Goal: Information Seeking & Learning: Learn about a topic

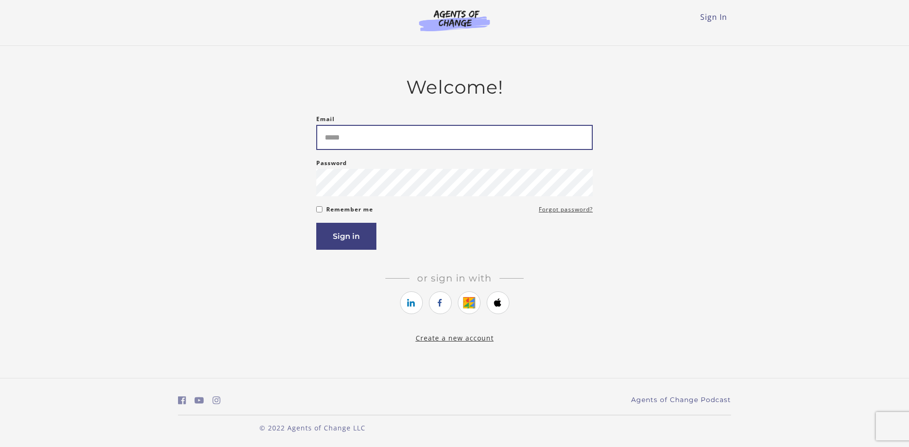
click at [361, 137] on input "Email" at bounding box center [454, 137] width 276 height 25
type input "**********"
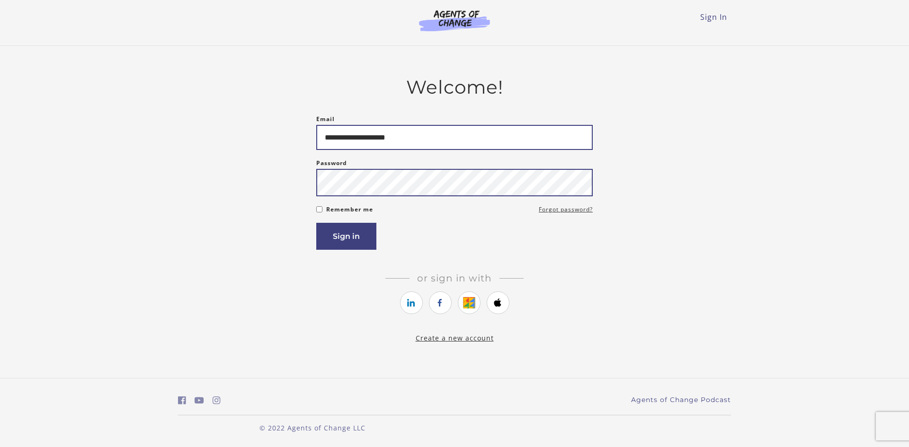
click at [316, 223] on button "Sign in" at bounding box center [346, 236] width 60 height 27
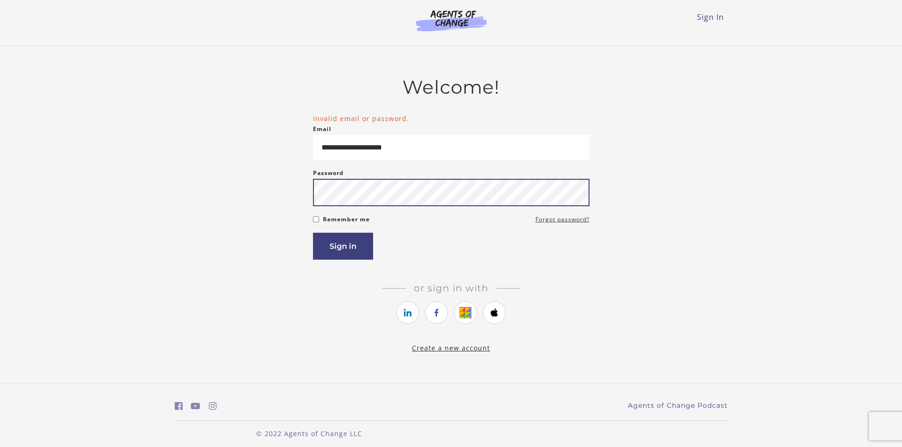
click at [313, 233] on button "Sign in" at bounding box center [343, 246] width 60 height 27
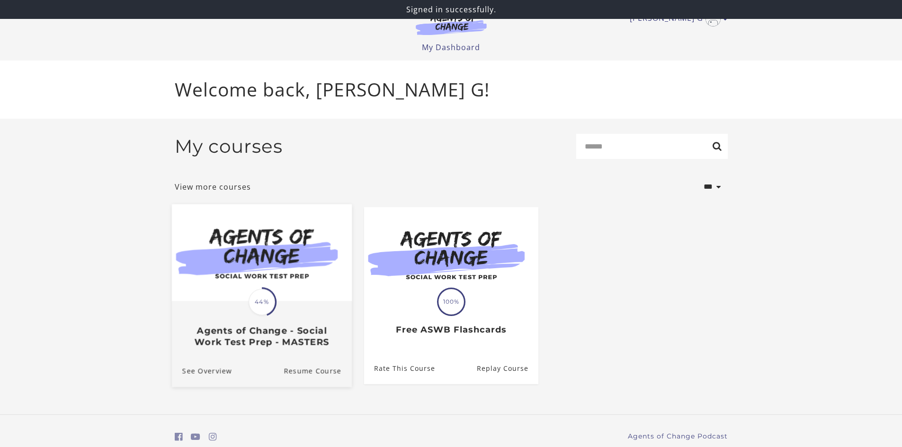
click at [266, 281] on img at bounding box center [261, 252] width 180 height 97
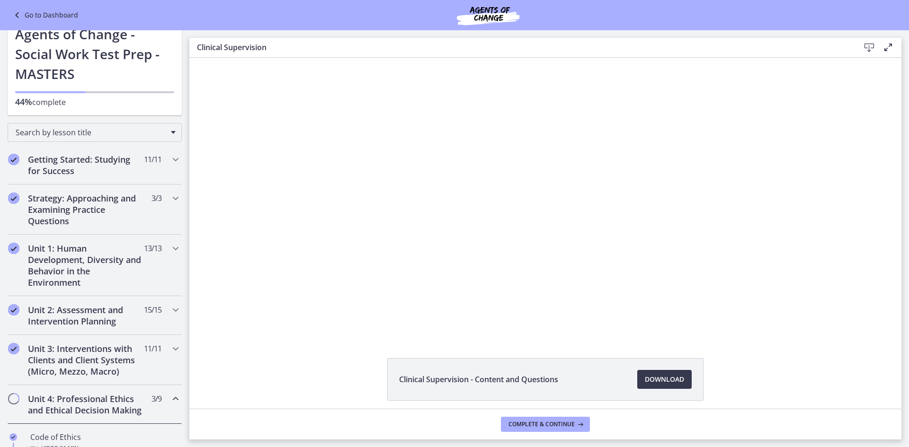
scroll to position [22, 0]
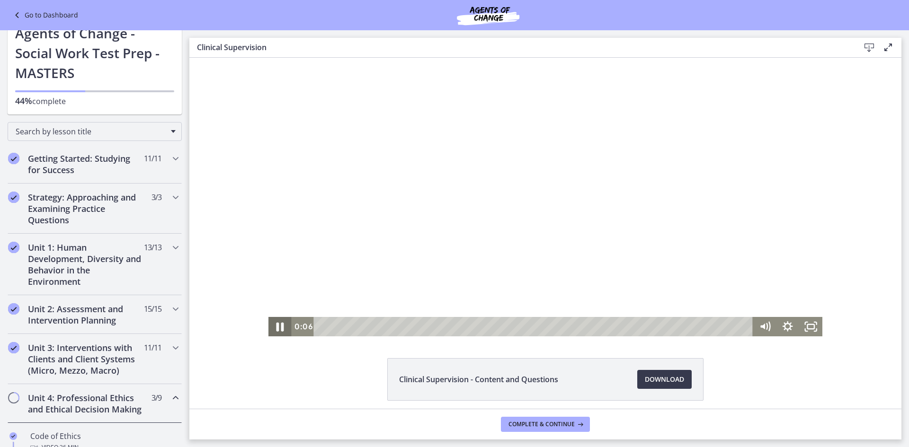
click at [278, 326] on icon "Pause" at bounding box center [280, 327] width 8 height 9
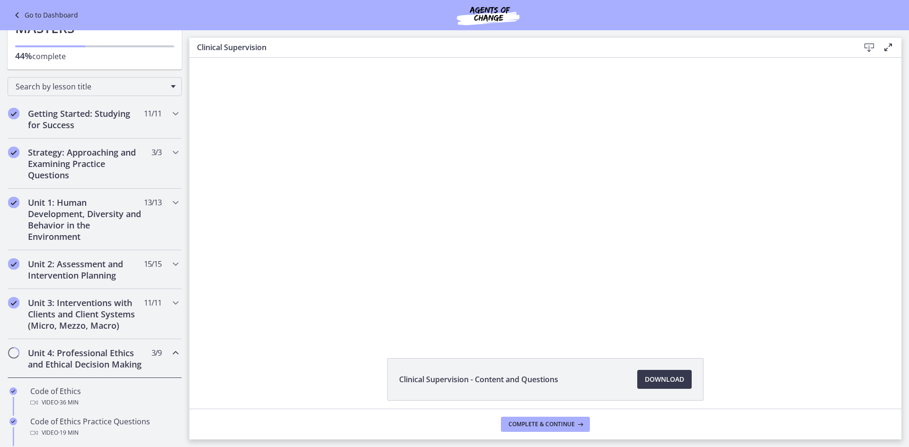
scroll to position [69, 0]
drag, startPoint x: 186, startPoint y: 116, endPoint x: 0, endPoint y: 76, distance: 189.8
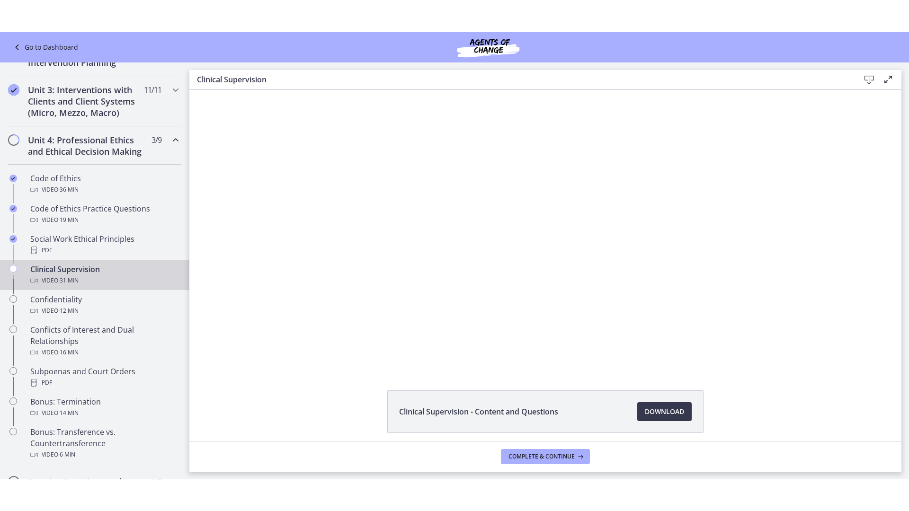
scroll to position [331, 0]
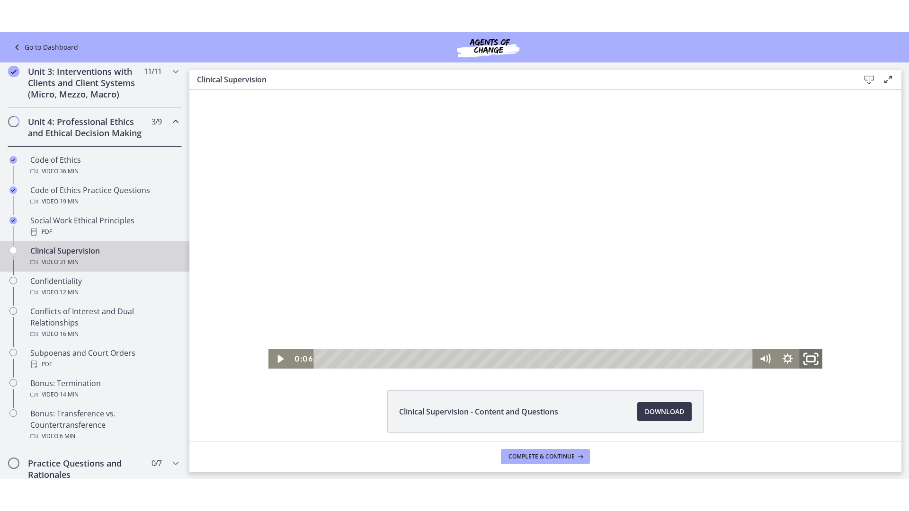
click at [806, 358] on icon "Fullscreen" at bounding box center [811, 358] width 28 height 23
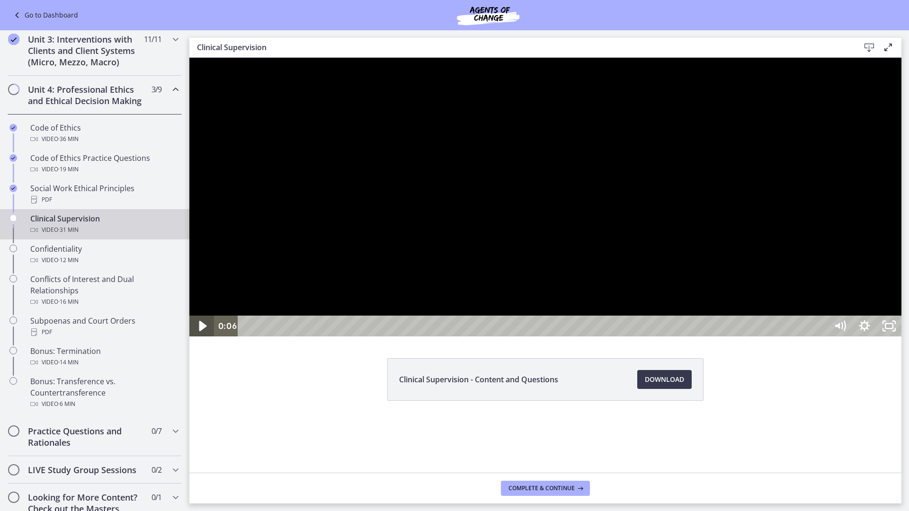
click at [200, 331] on icon "Play Video" at bounding box center [203, 326] width 8 height 10
click at [201, 330] on icon "Pause" at bounding box center [202, 326] width 7 height 8
click at [204, 337] on icon "Play Video" at bounding box center [202, 326] width 25 height 21
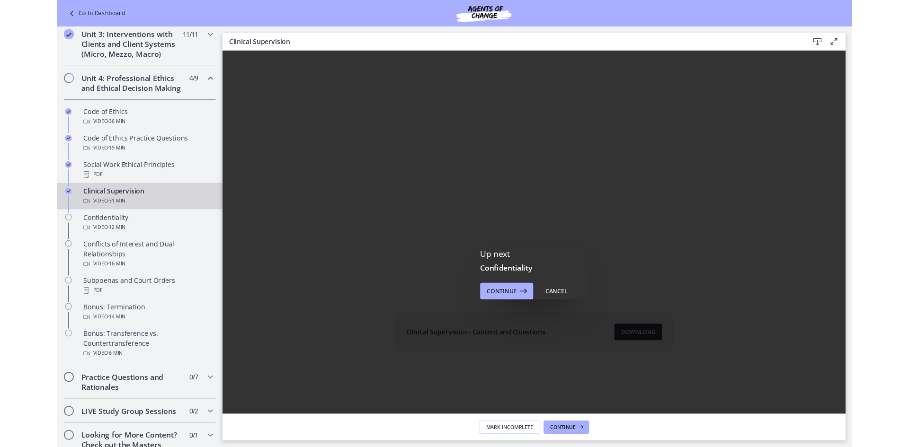
scroll to position [0, 0]
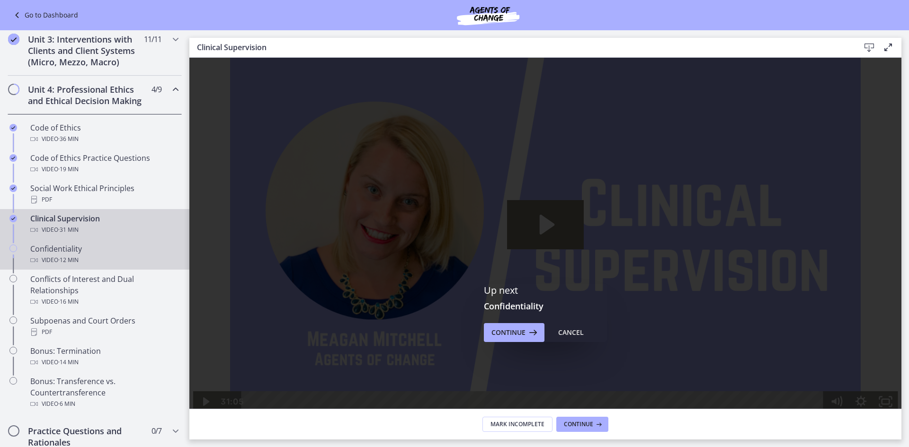
click at [52, 260] on div "Confidentiality Video · 12 min" at bounding box center [104, 254] width 148 height 23
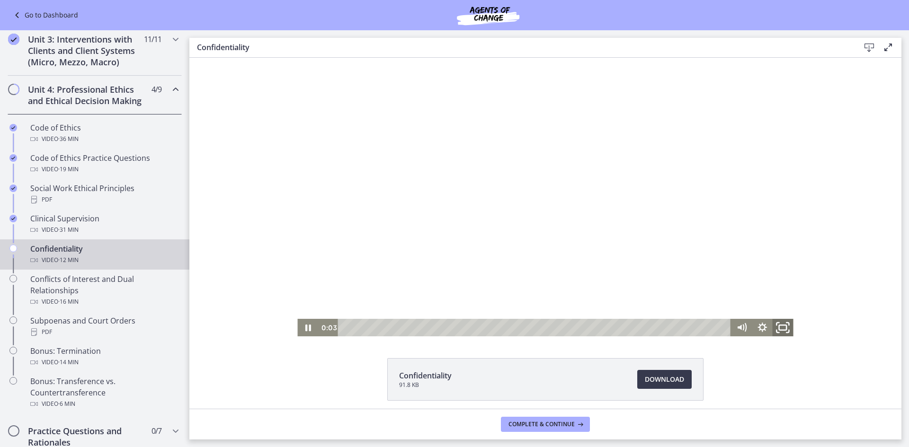
click at [778, 322] on icon "Fullscreen" at bounding box center [783, 327] width 25 height 21
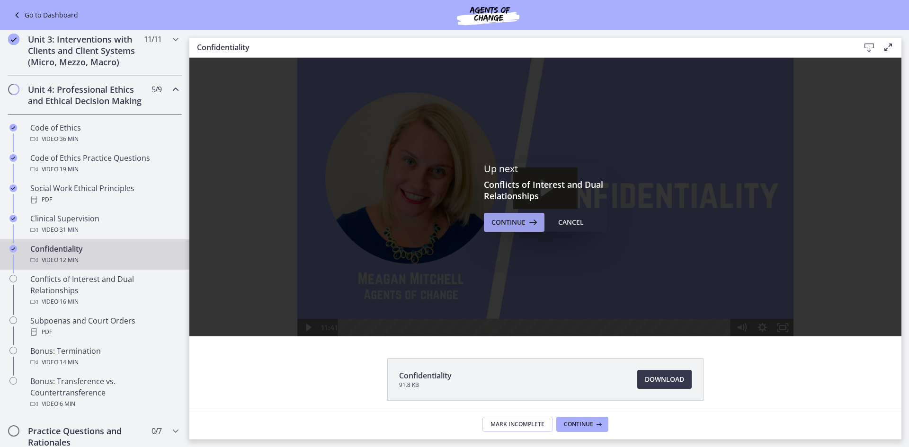
click at [504, 226] on span "Continue" at bounding box center [508, 222] width 34 height 11
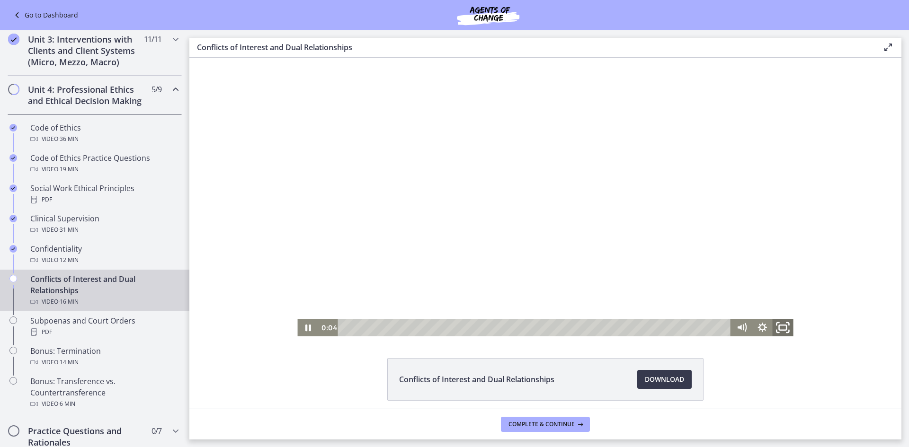
click at [780, 330] on rect "Fullscreen" at bounding box center [783, 327] width 8 height 5
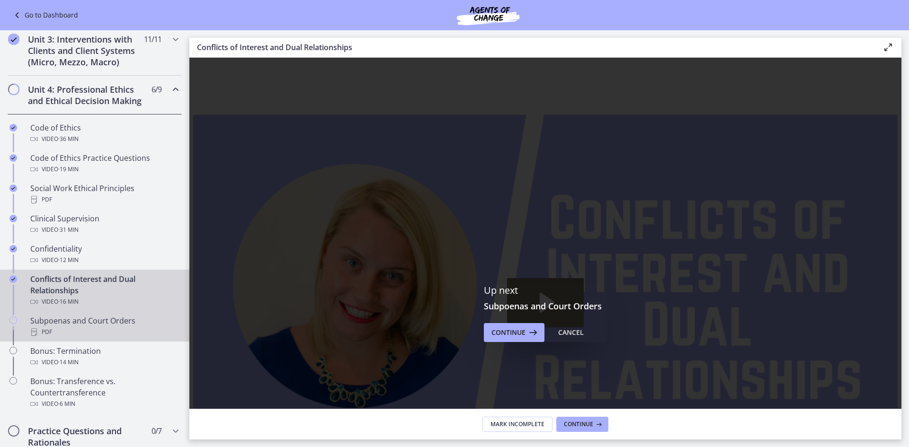
click at [100, 338] on div "PDF" at bounding box center [104, 332] width 148 height 11
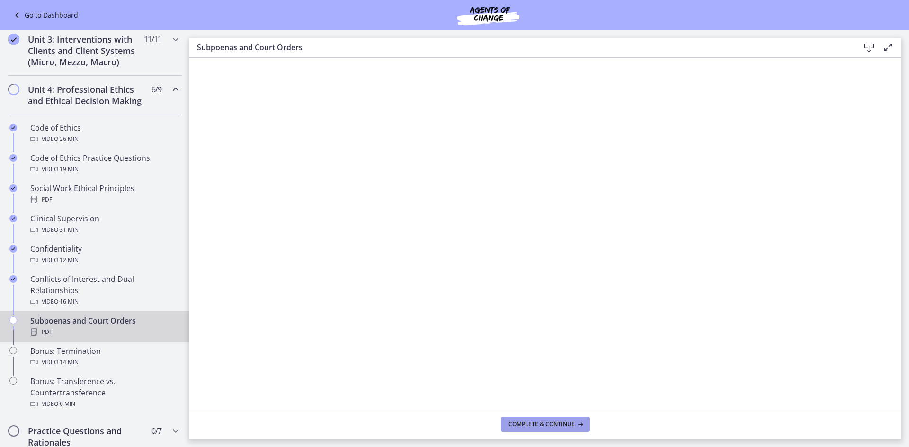
click at [538, 429] on button "Complete & continue" at bounding box center [545, 424] width 89 height 15
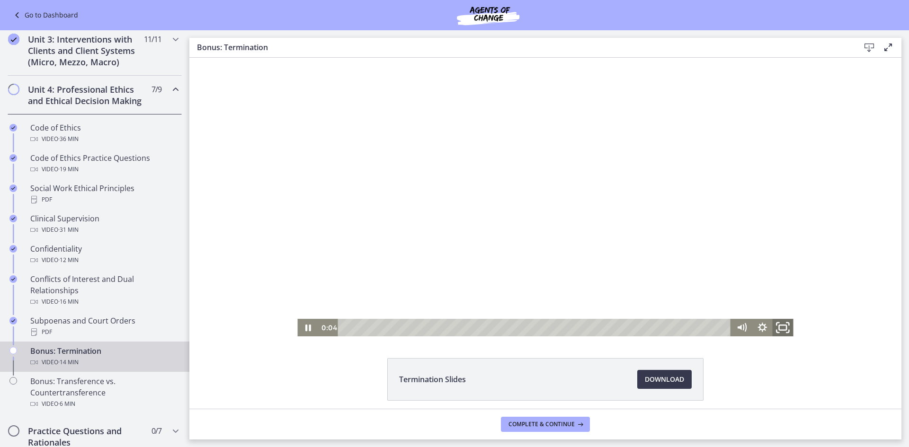
click at [782, 327] on icon "Fullscreen" at bounding box center [783, 327] width 25 height 21
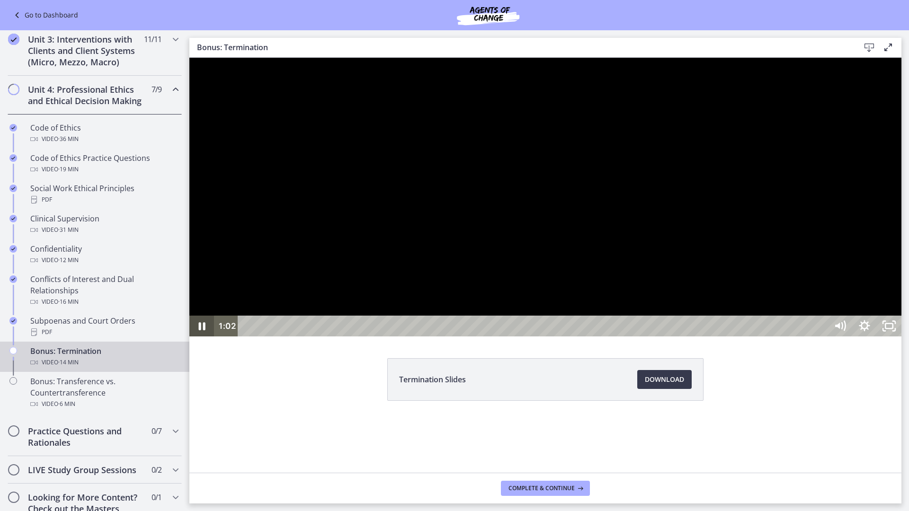
click at [199, 330] on icon "Pause" at bounding box center [202, 326] width 7 height 8
click at [195, 339] on icon "Play Video" at bounding box center [202, 326] width 29 height 25
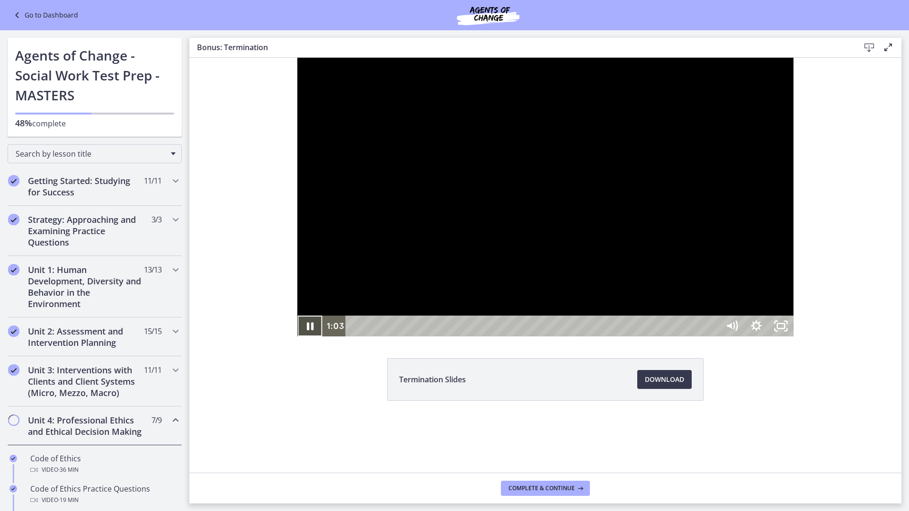
scroll to position [331, 0]
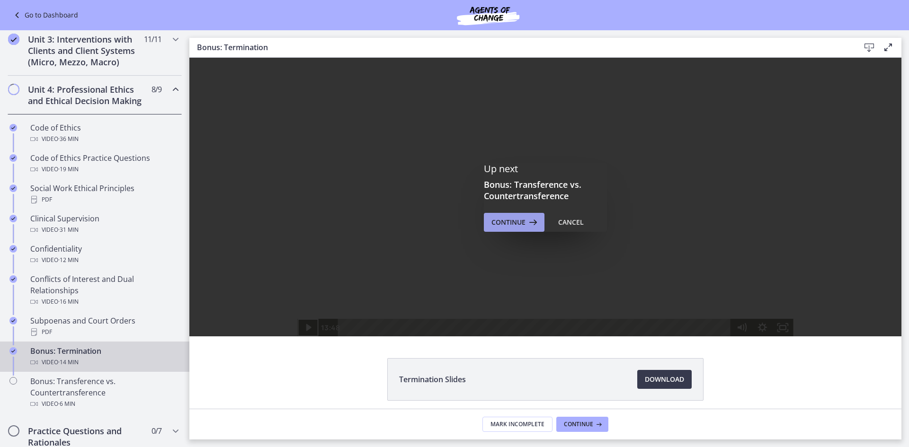
click at [508, 222] on span "Continue" at bounding box center [508, 222] width 34 height 11
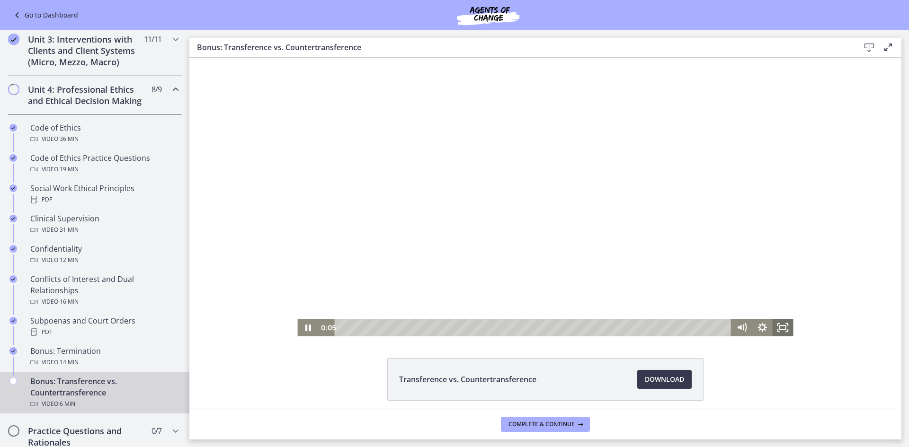
click at [779, 330] on icon "Fullscreen" at bounding box center [783, 328] width 21 height 18
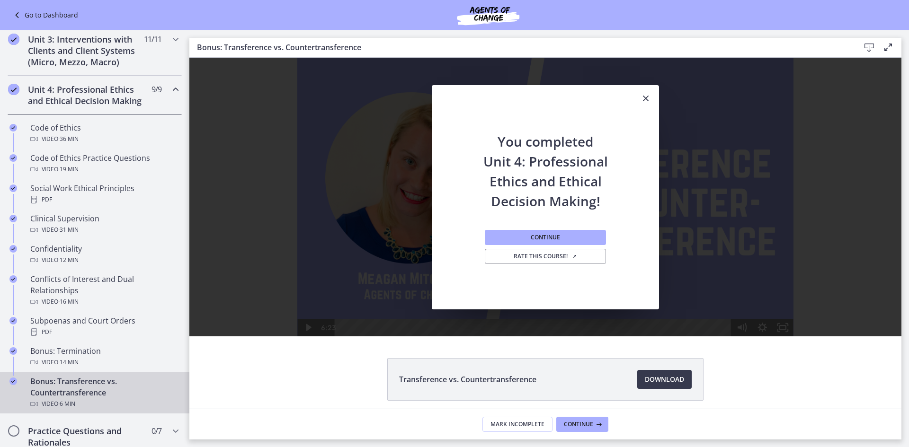
click at [647, 99] on icon "Close" at bounding box center [645, 98] width 11 height 11
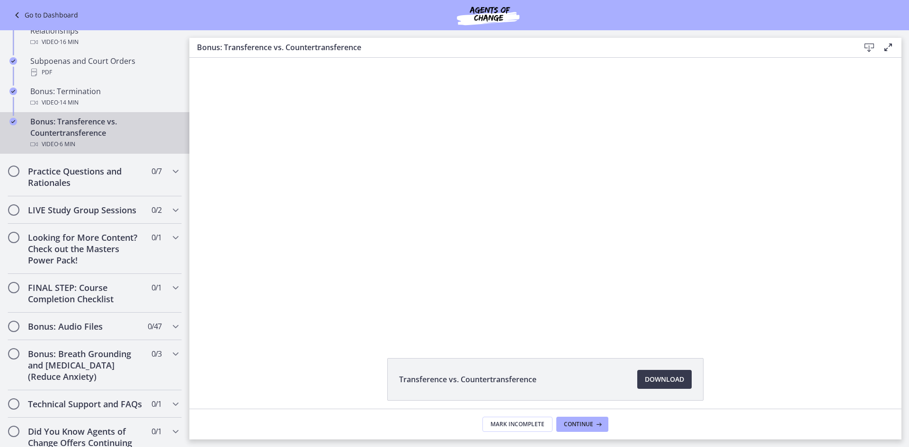
drag, startPoint x: 185, startPoint y: 187, endPoint x: 8, endPoint y: 230, distance: 182.0
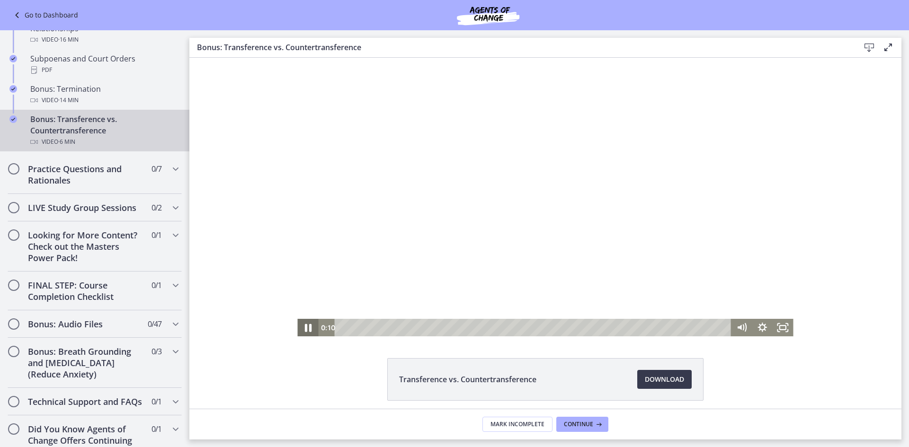
click at [304, 323] on icon "Pause" at bounding box center [307, 327] width 25 height 21
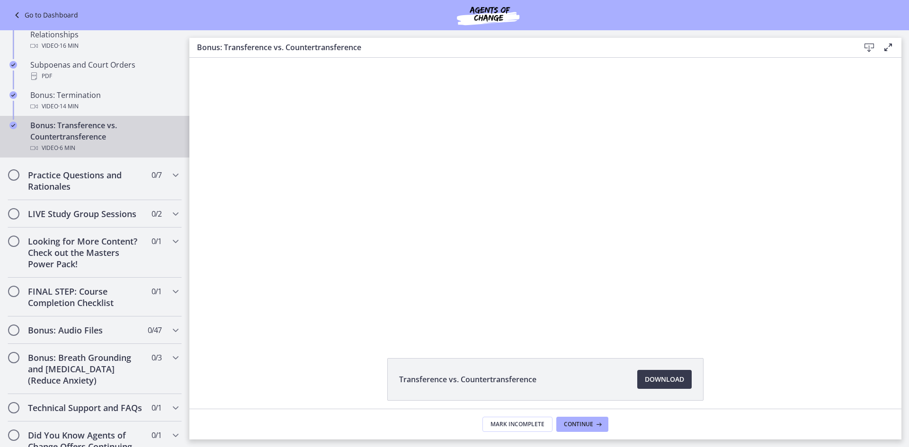
scroll to position [588, 0]
click at [77, 218] on h2 "LIVE Study Group Sessions" at bounding box center [86, 212] width 116 height 11
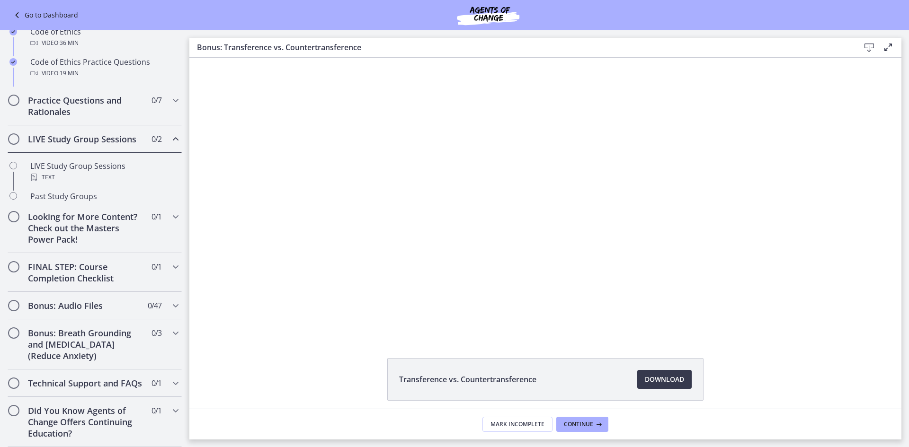
scroll to position [400, 0]
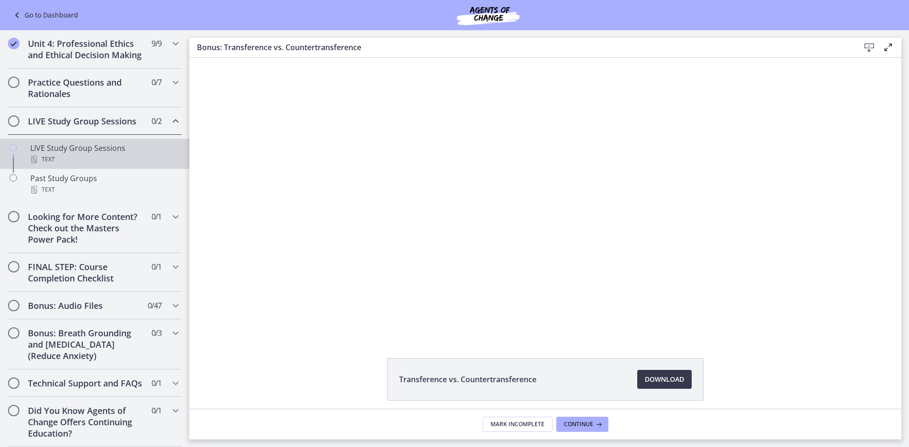
click at [96, 142] on div "LIVE Study Group Sessions Text" at bounding box center [104, 153] width 148 height 23
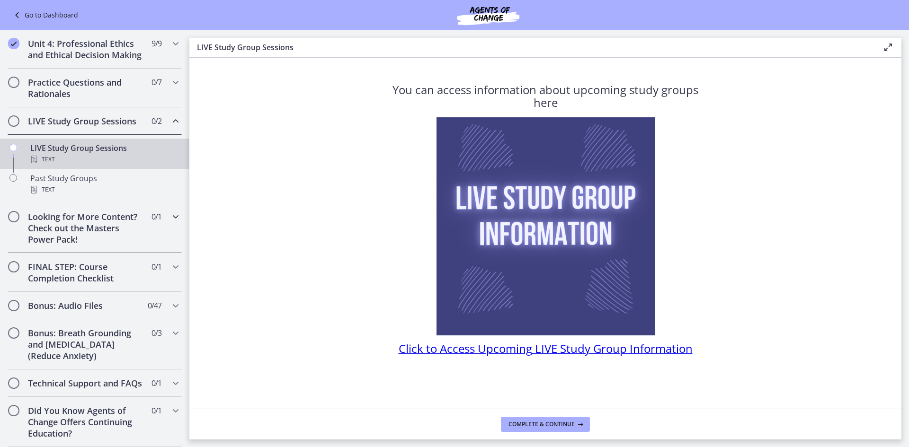
click at [89, 218] on h2 "Looking for More Content? Check out the Masters Power Pack!" at bounding box center [86, 228] width 116 height 34
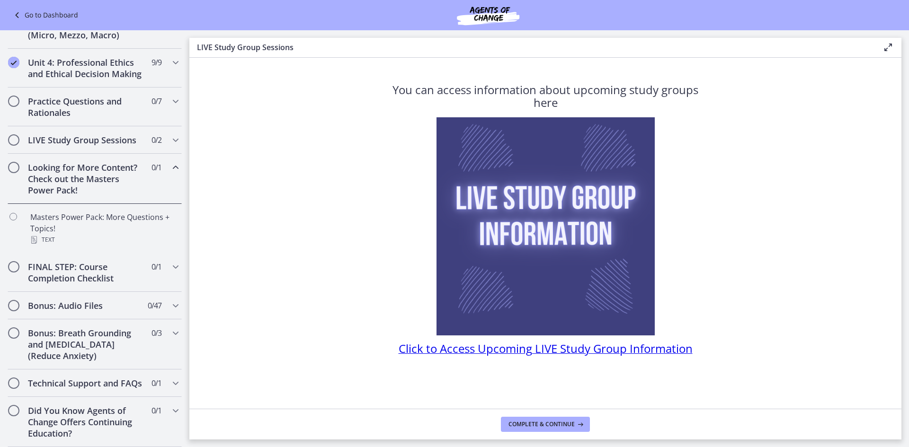
scroll to position [381, 0]
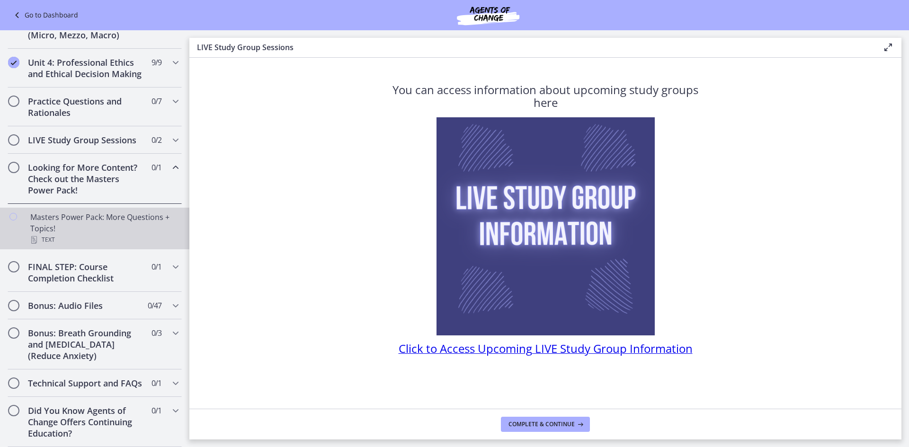
click at [63, 212] on div "Masters Power Pack: More Questions + Topics! Text" at bounding box center [104, 229] width 148 height 34
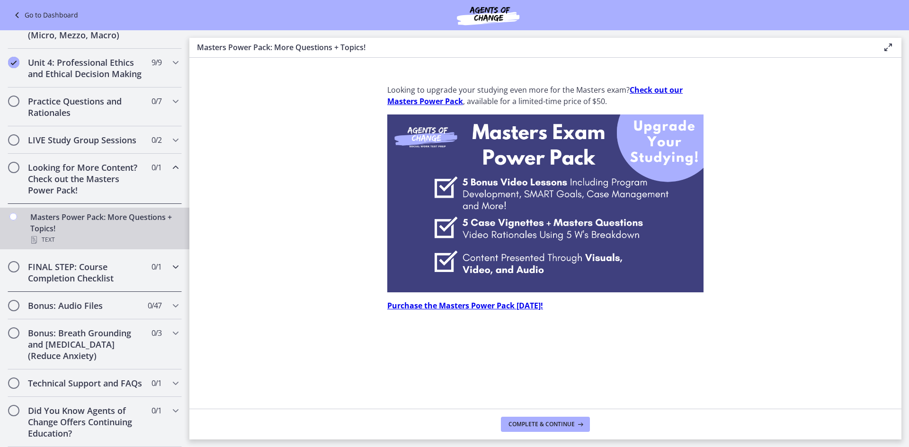
click at [72, 261] on h2 "FINAL STEP: Course Completion Checklist" at bounding box center [86, 272] width 116 height 23
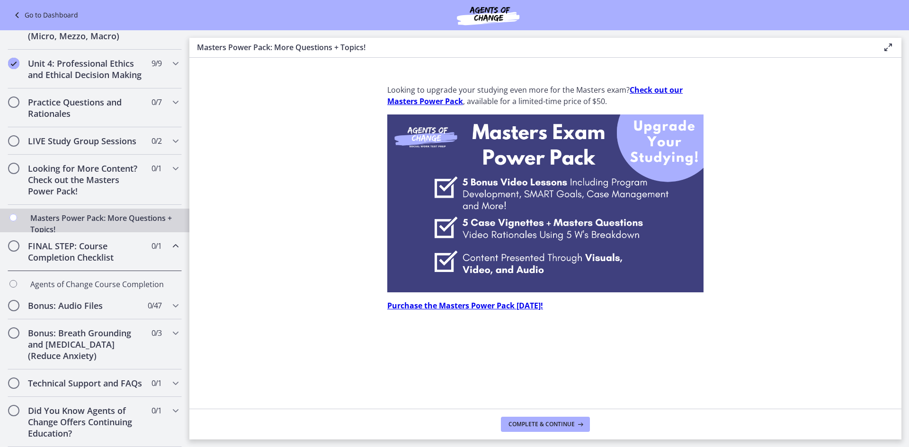
scroll to position [381, 0]
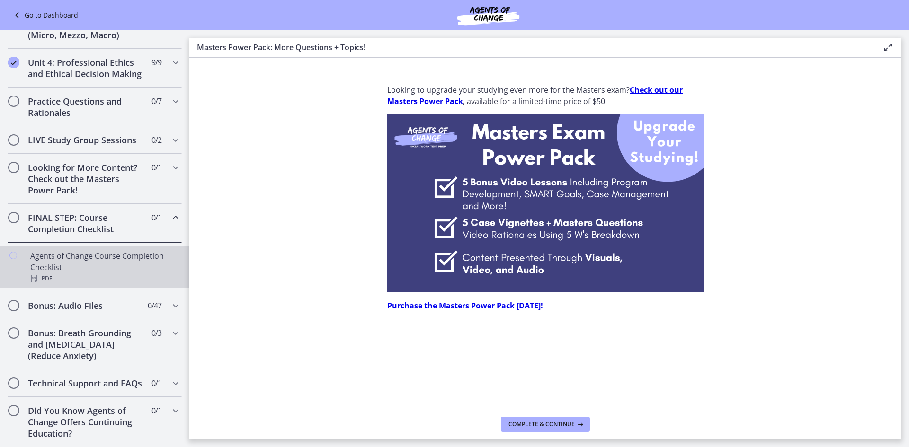
click at [72, 257] on div "Agents of Change Course Completion Checklist PDF" at bounding box center [104, 267] width 148 height 34
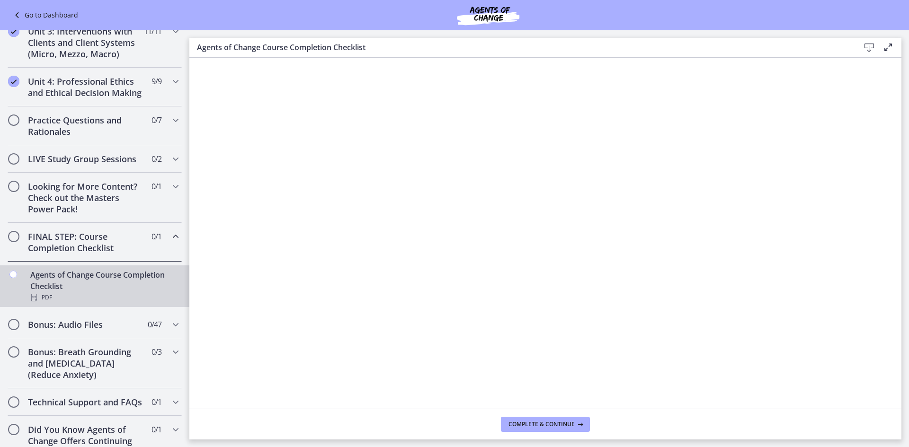
scroll to position [381, 0]
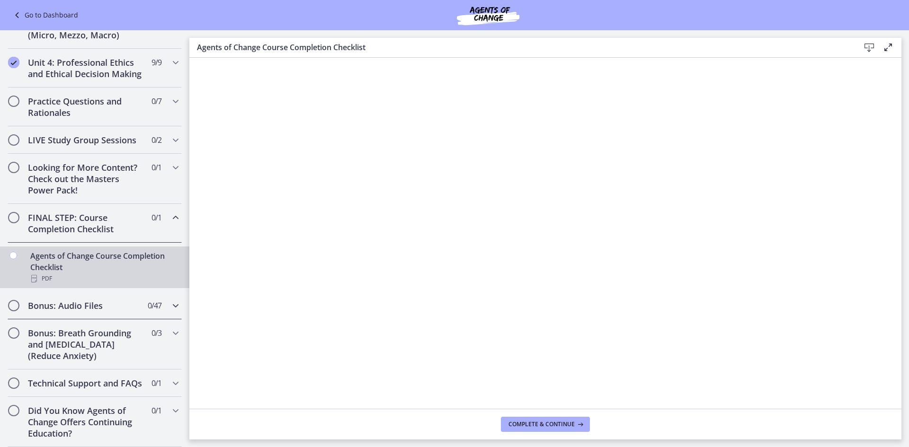
click at [72, 300] on h2 "Bonus: Audio Files" at bounding box center [86, 305] width 116 height 11
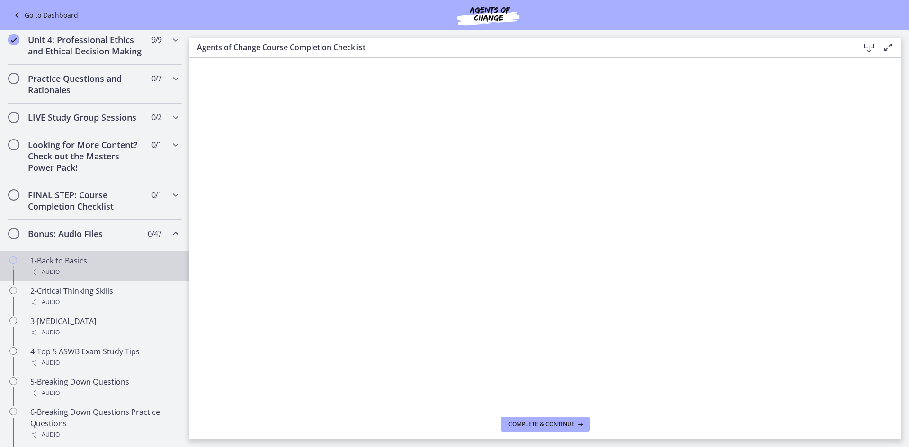
click at [67, 272] on div "1-Back to Basics Audio" at bounding box center [104, 266] width 148 height 23
